Goal: Information Seeking & Learning: Learn about a topic

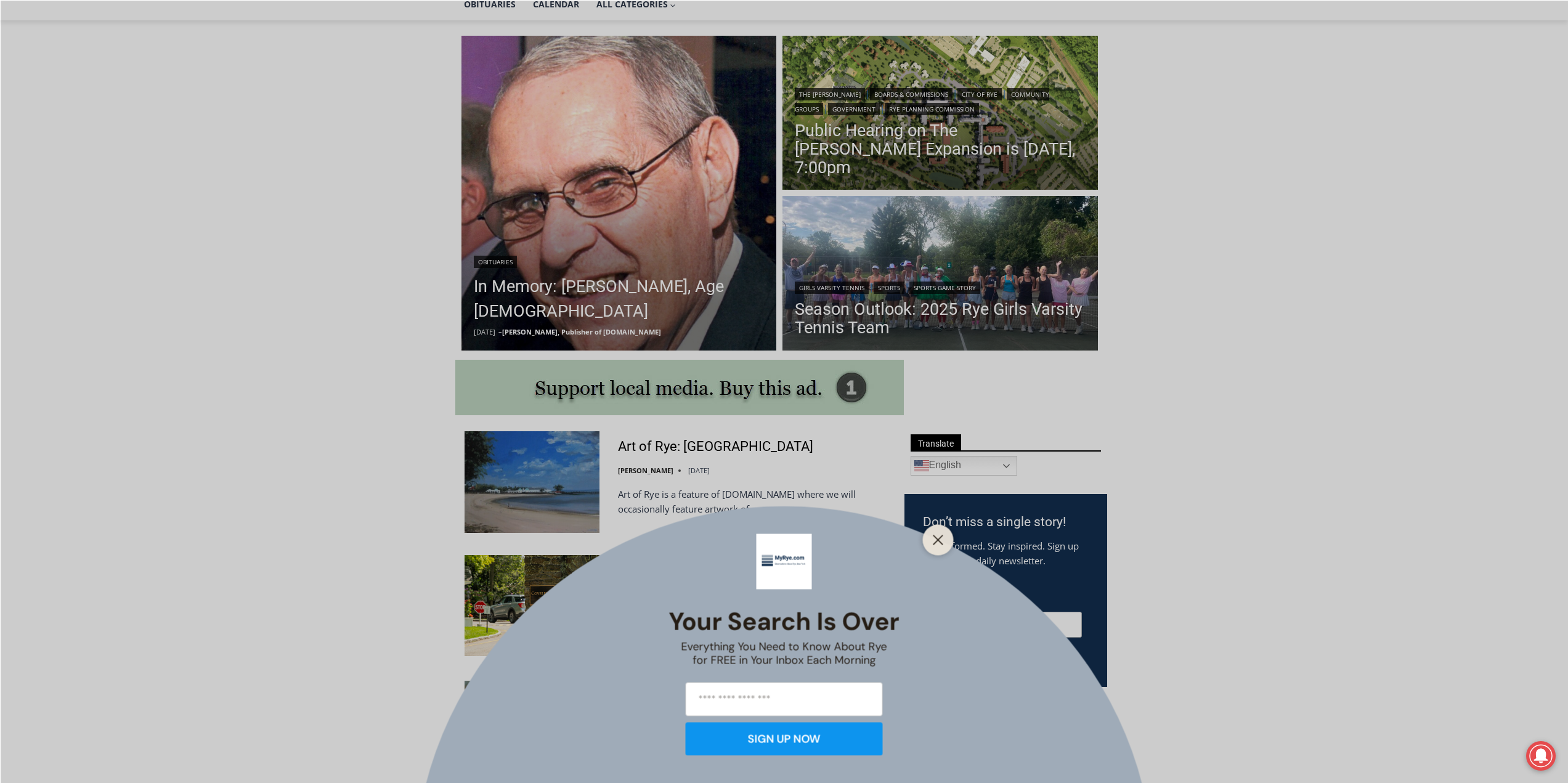
scroll to position [308, 0]
click at [940, 542] on line "Close" at bounding box center [937, 539] width 8 height 8
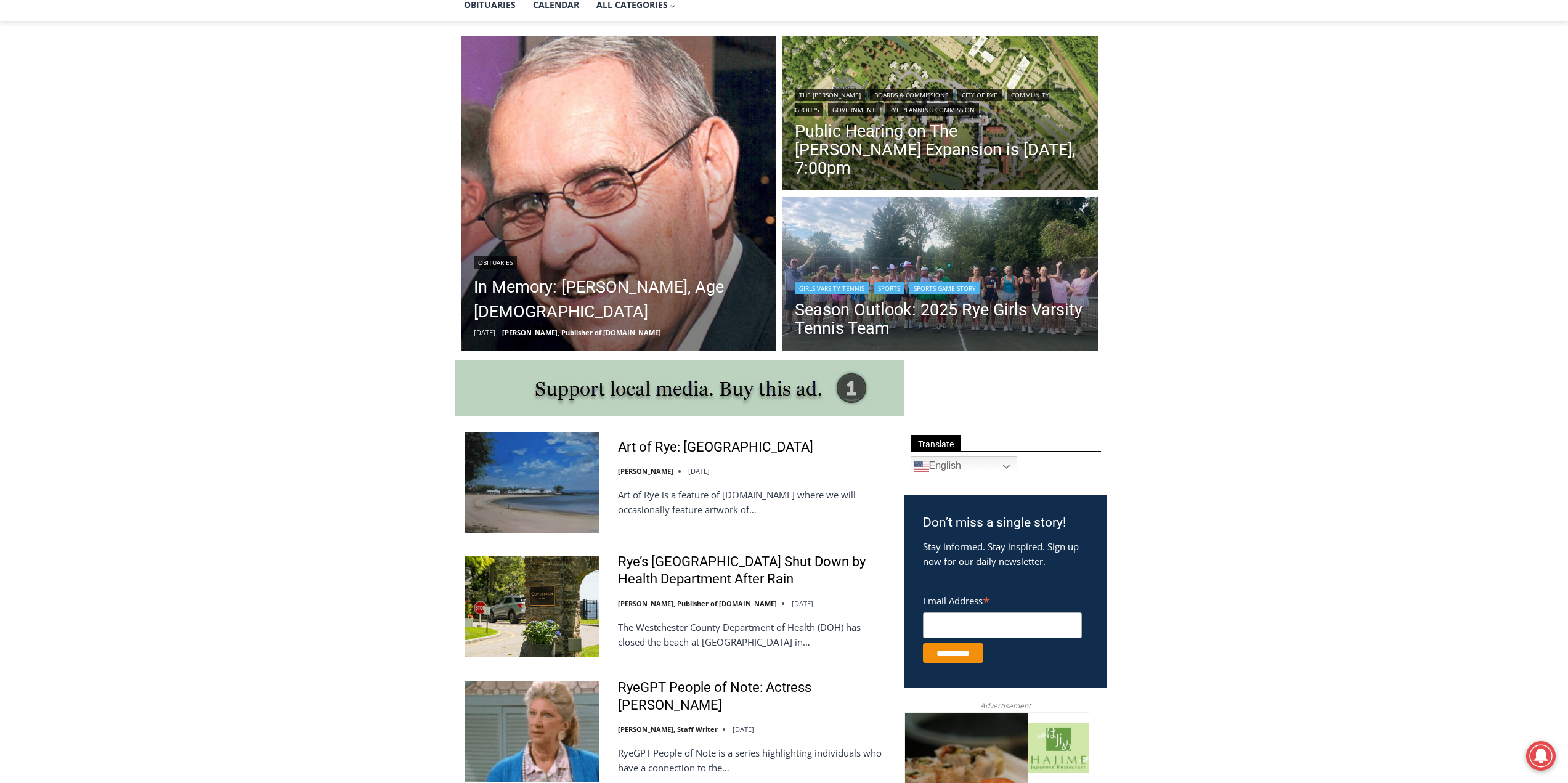
click at [906, 248] on img "Read More Season Outlook: 2025 Rye Girls Varsity Tennis Team" at bounding box center [940, 275] width 316 height 158
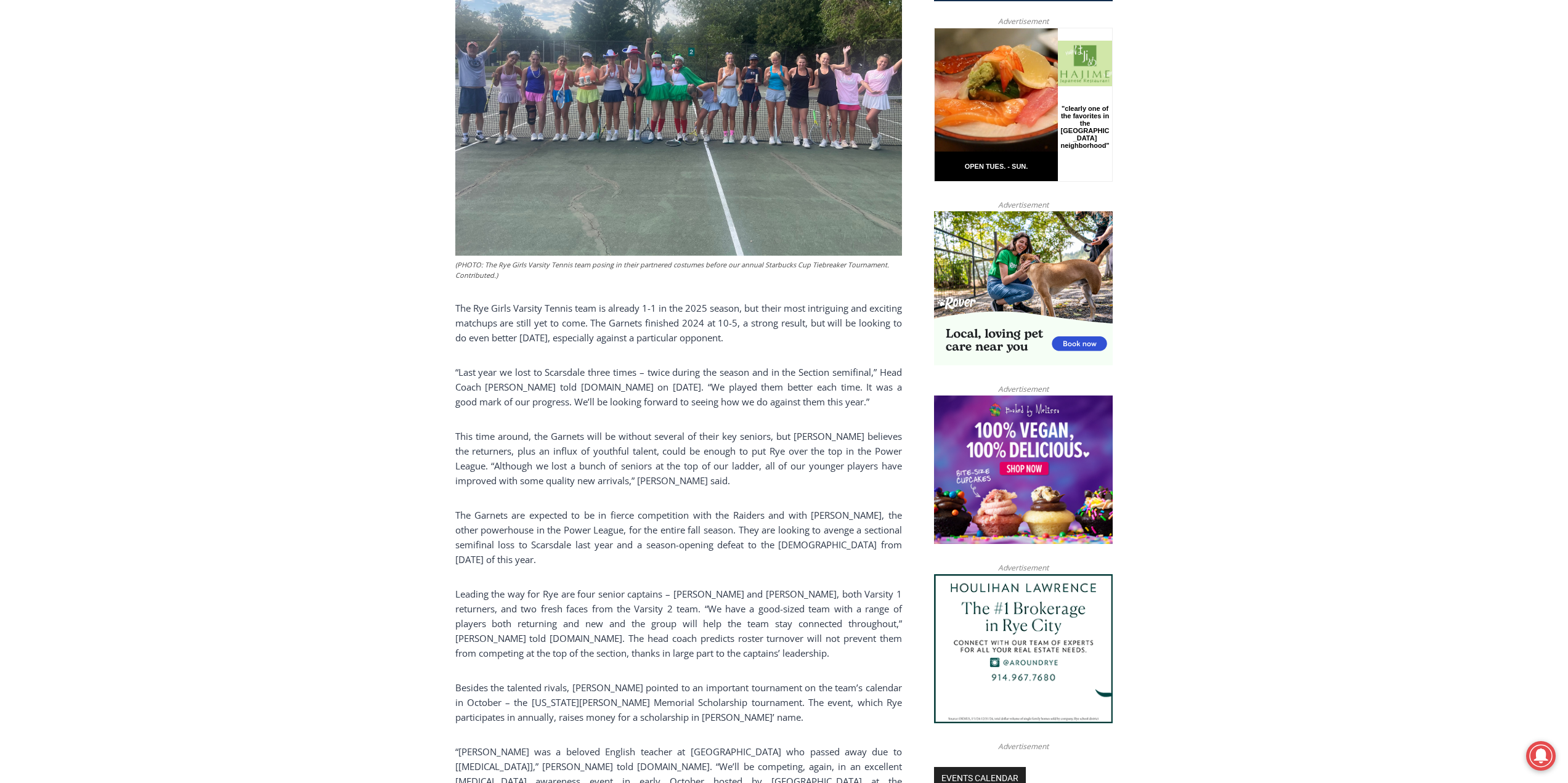
scroll to position [533, 0]
